Goal: Task Accomplishment & Management: Use online tool/utility

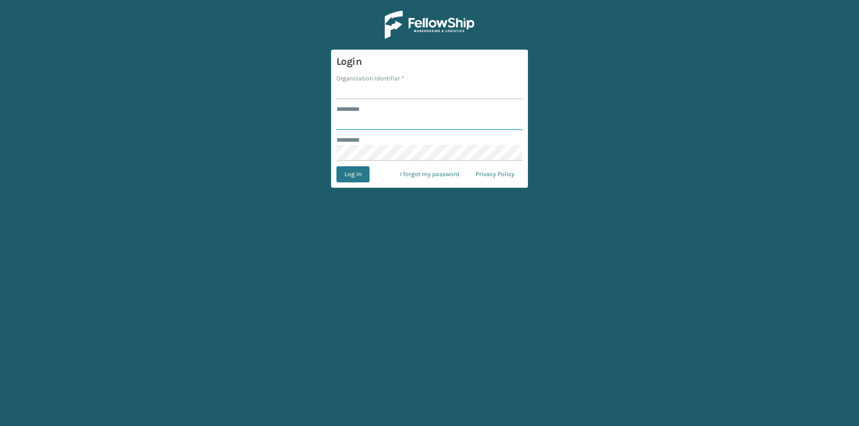
type input "******"
click at [408, 95] on input "Organization Identifier *" at bounding box center [429, 91] width 186 height 16
type input "[PERSON_NAME]"
click at [361, 182] on button "Log In" at bounding box center [352, 174] width 33 height 16
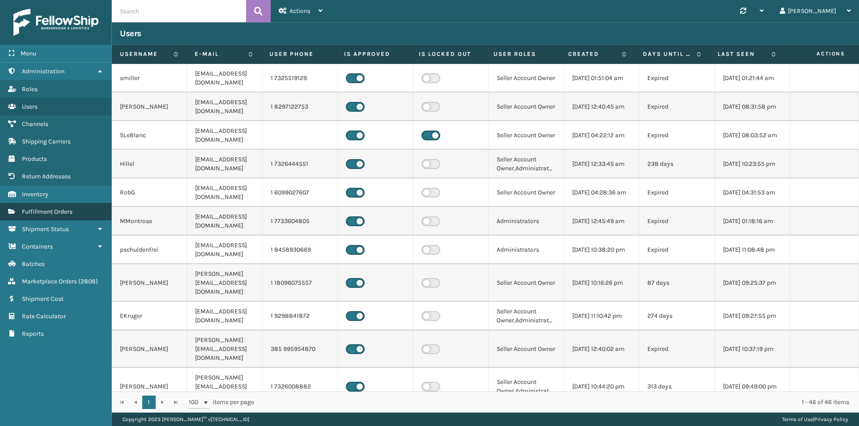
click at [68, 215] on span "Fulfillment Orders" at bounding box center [47, 212] width 51 height 8
click at [76, 213] on link "Fulfillment Orders" at bounding box center [55, 211] width 111 height 17
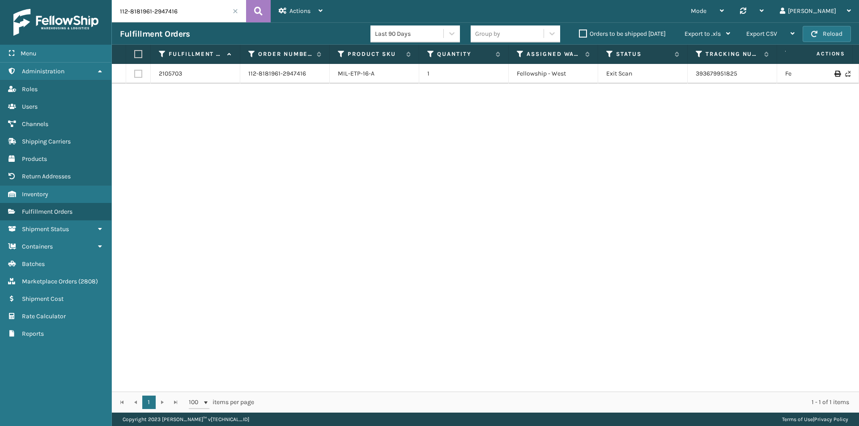
click at [170, 14] on input "112-8181961-2947416" at bounding box center [179, 11] width 134 height 22
paste input "1-6333334-8488215"
click at [254, 12] on icon at bounding box center [258, 10] width 8 height 13
drag, startPoint x: 715, startPoint y: 70, endPoint x: 689, endPoint y: 70, distance: 25.5
click at [689, 70] on td "393951957564" at bounding box center [732, 74] width 89 height 20
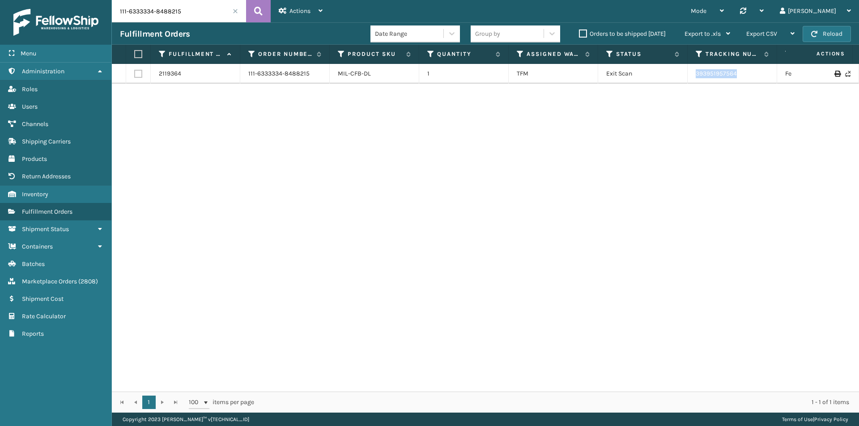
copy link "393951957564"
click at [211, 14] on input "111-6333334-8488215" at bounding box center [179, 11] width 134 height 22
paste input "2-6257507-3557834"
click at [257, 11] on icon at bounding box center [258, 10] width 8 height 13
drag, startPoint x: 746, startPoint y: 81, endPoint x: 696, endPoint y: 82, distance: 50.1
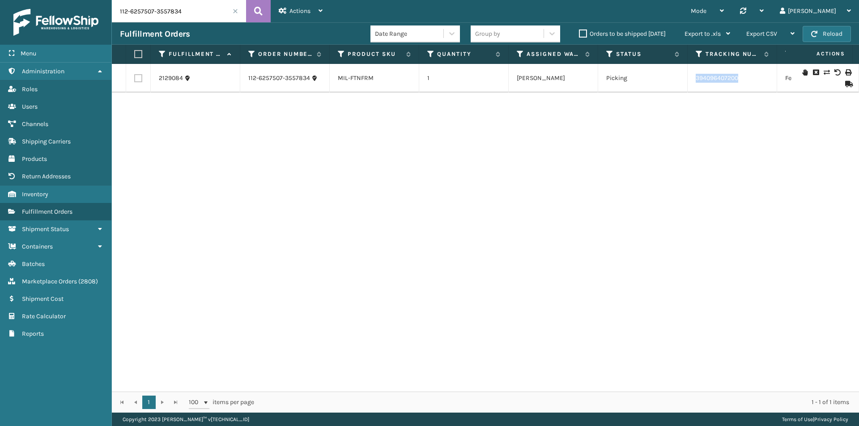
click at [696, 82] on td "394096407200" at bounding box center [732, 78] width 89 height 29
copy link "394096407200"
click at [170, 19] on input "112-6257507-3557834" at bounding box center [179, 11] width 134 height 22
paste input "1-3935268-0521826"
type input "111-3935268-0521826"
